Goal: Information Seeking & Learning: Check status

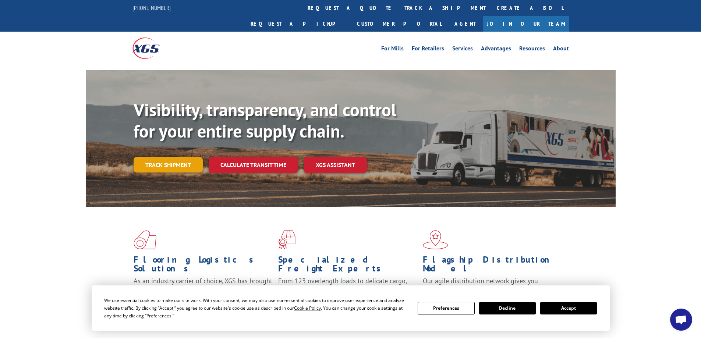
click at [172, 157] on link "Track shipment" at bounding box center [168, 164] width 69 height 15
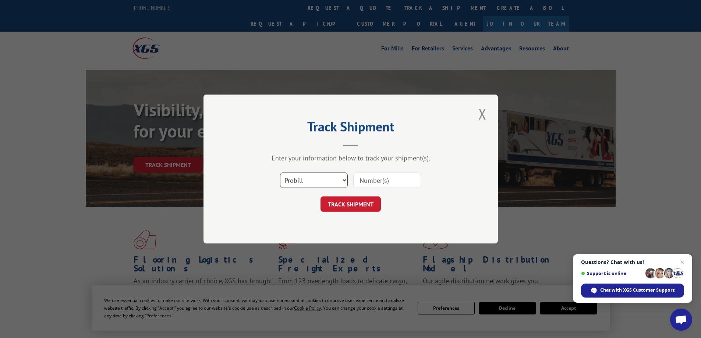
click at [332, 176] on select "Select category... Probill BOL PO" at bounding box center [314, 180] width 68 height 15
select select "po"
click at [280, 173] on select "Select category... Probill BOL PO" at bounding box center [314, 180] width 68 height 15
click at [366, 180] on input at bounding box center [387, 180] width 68 height 15
type input "vc004989"
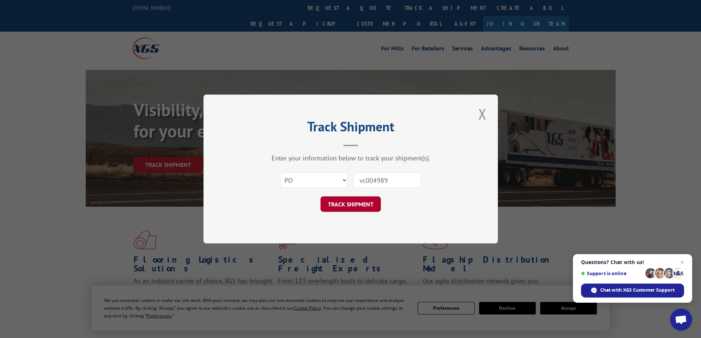
click at [344, 207] on button "TRACK SHIPMENT" at bounding box center [350, 203] width 60 height 15
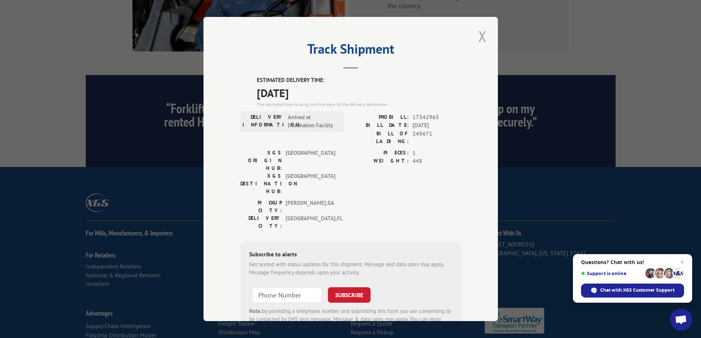
click at [480, 34] on button "Close modal" at bounding box center [482, 36] width 13 height 20
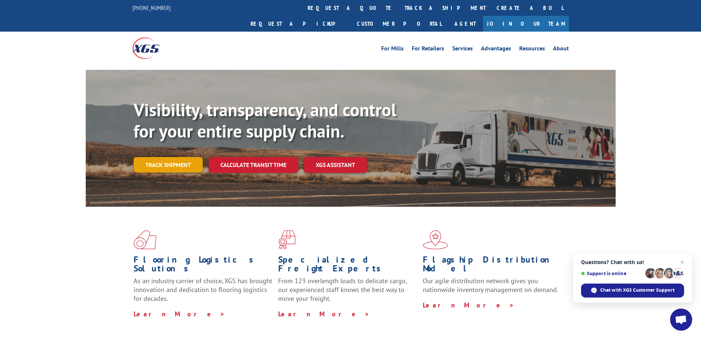
click at [159, 157] on link "Track shipment" at bounding box center [168, 164] width 69 height 15
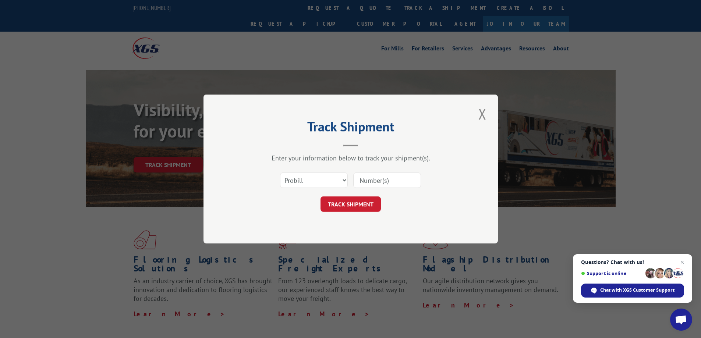
click at [374, 179] on input at bounding box center [387, 180] width 68 height 15
click at [342, 180] on select "Select category... Probill BOL PO" at bounding box center [314, 180] width 68 height 15
select select "bol"
click at [280, 173] on select "Select category... Probill BOL PO" at bounding box center [314, 180] width 68 height 15
click at [376, 181] on input at bounding box center [387, 180] width 68 height 15
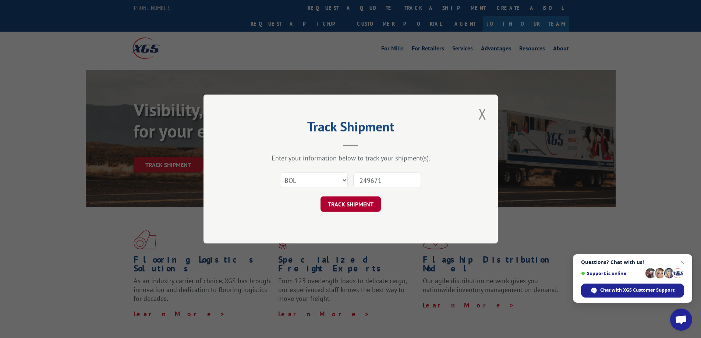
type input "249671"
click at [355, 203] on button "TRACK SHIPMENT" at bounding box center [350, 203] width 60 height 15
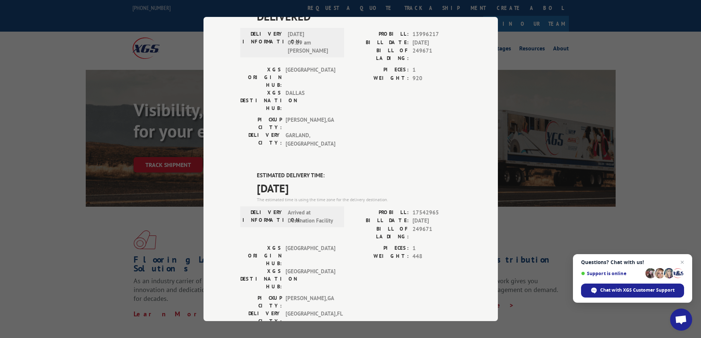
scroll to position [74, 0]
